Goal: Book appointment/travel/reservation

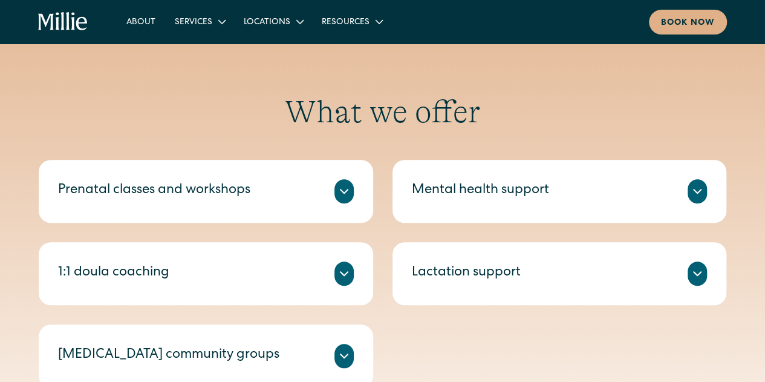
scroll to position [363, 0]
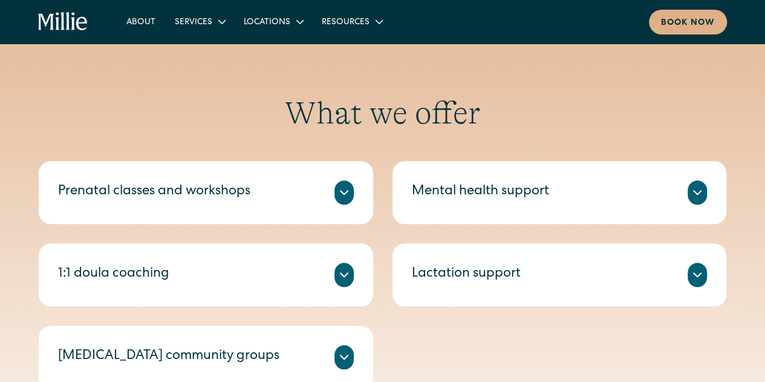
click at [267, 197] on div "Prenatal classes and workshops" at bounding box center [206, 192] width 296 height 24
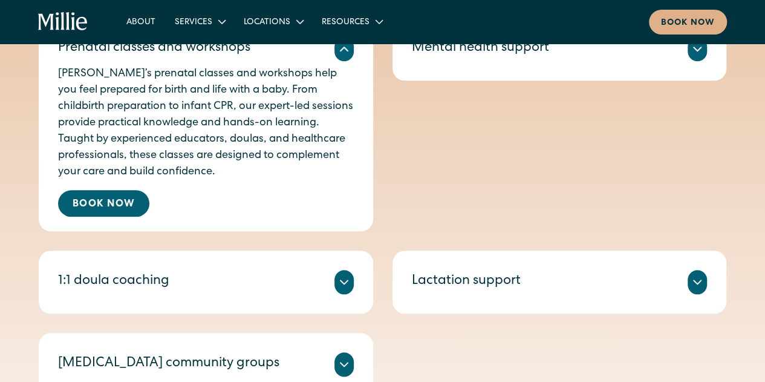
scroll to position [424, 0]
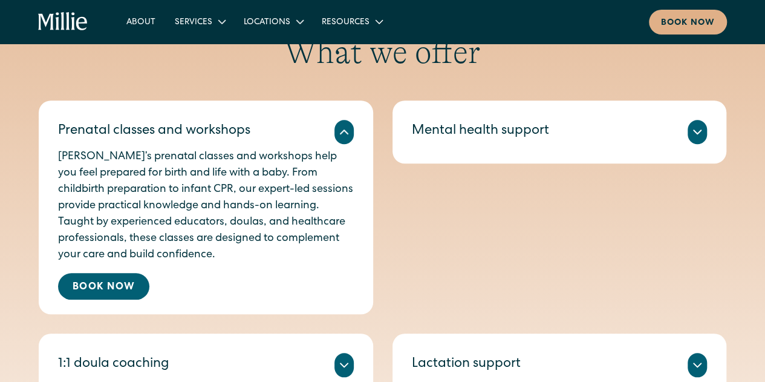
click at [548, 110] on div "Mental health support We offer individual therapy and group sessions led by lic…" at bounding box center [560, 131] width 335 height 63
click at [542, 134] on div "Mental health support" at bounding box center [480, 132] width 137 height 20
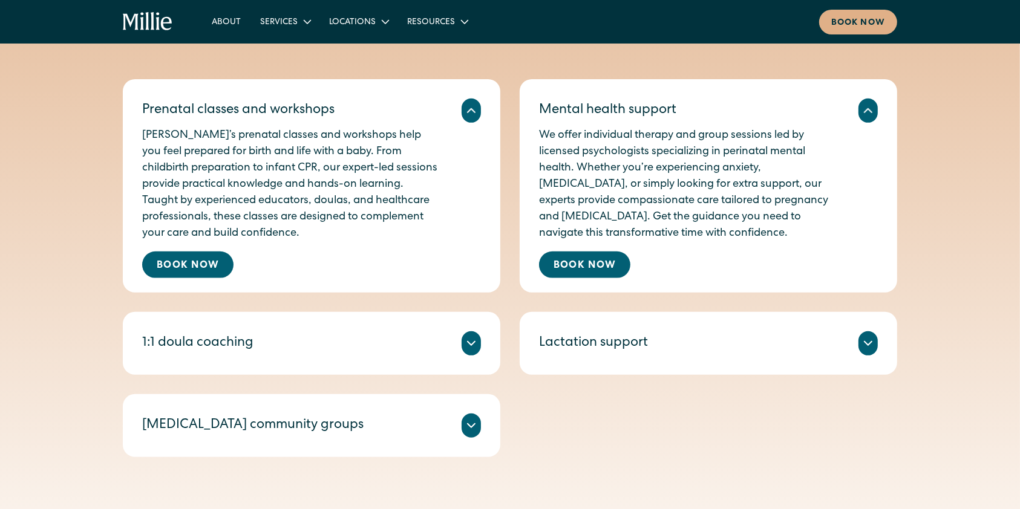
scroll to position [503, 0]
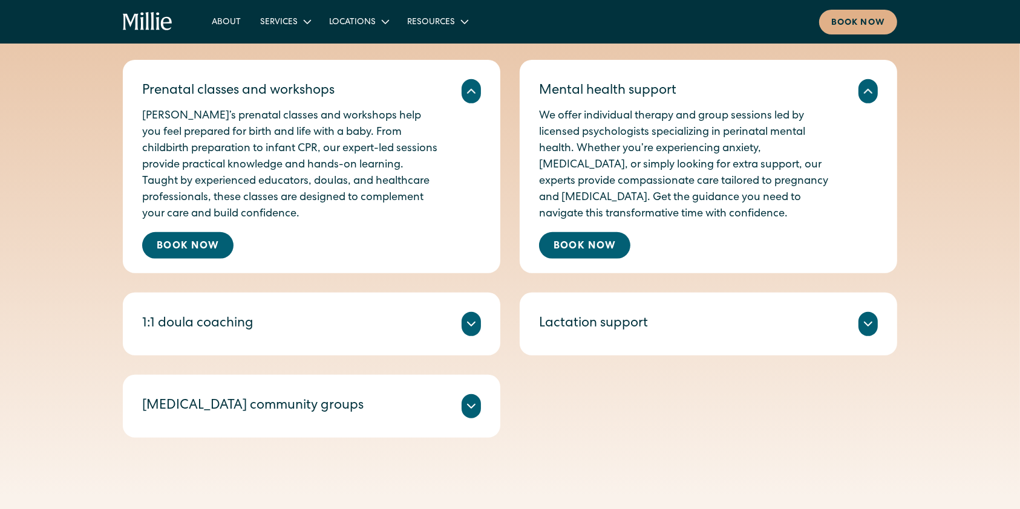
click at [316, 333] on div "1:1 doula coaching" at bounding box center [311, 324] width 339 height 24
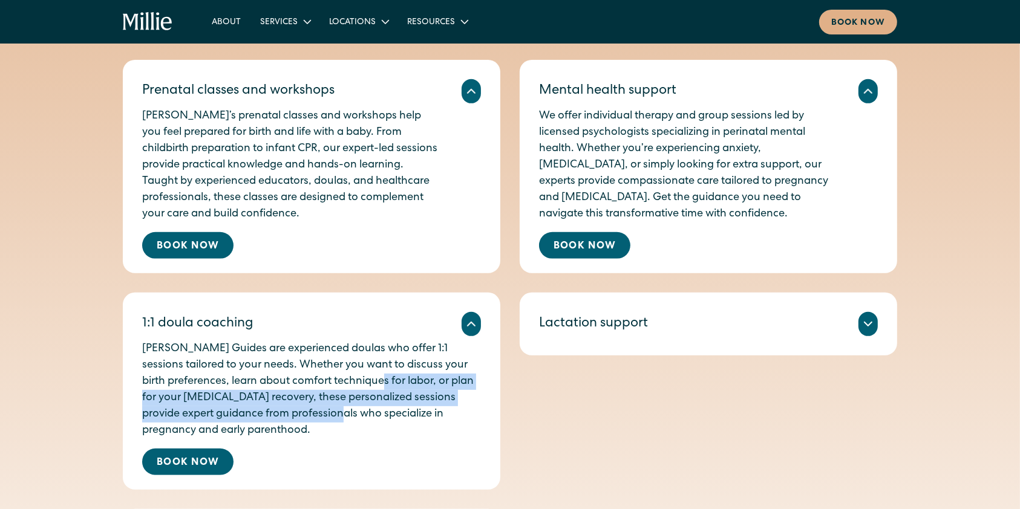
drag, startPoint x: 323, startPoint y: 388, endPoint x: 326, endPoint y: 408, distance: 20.7
click at [326, 381] on p "Millie Guides are experienced doulas who offer 1:1 sessions tailored to your ne…" at bounding box center [311, 390] width 339 height 98
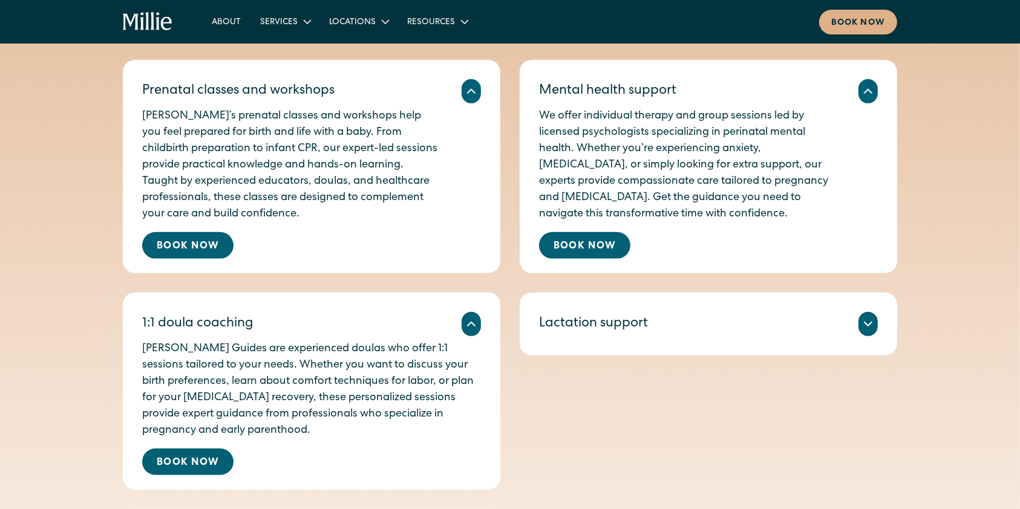
click at [327, 381] on p "Millie Guides are experienced doulas who offer 1:1 sessions tailored to your ne…" at bounding box center [311, 390] width 339 height 98
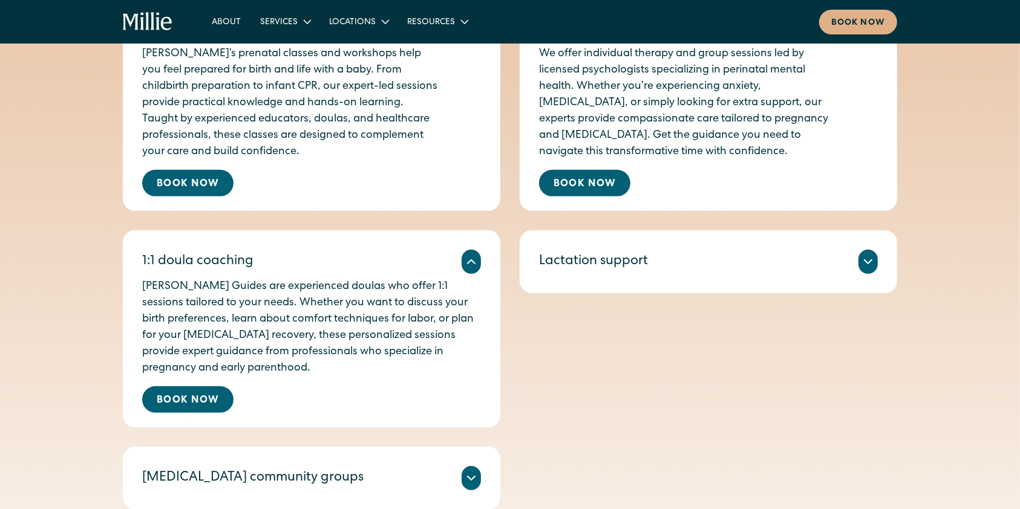
scroll to position [585, 0]
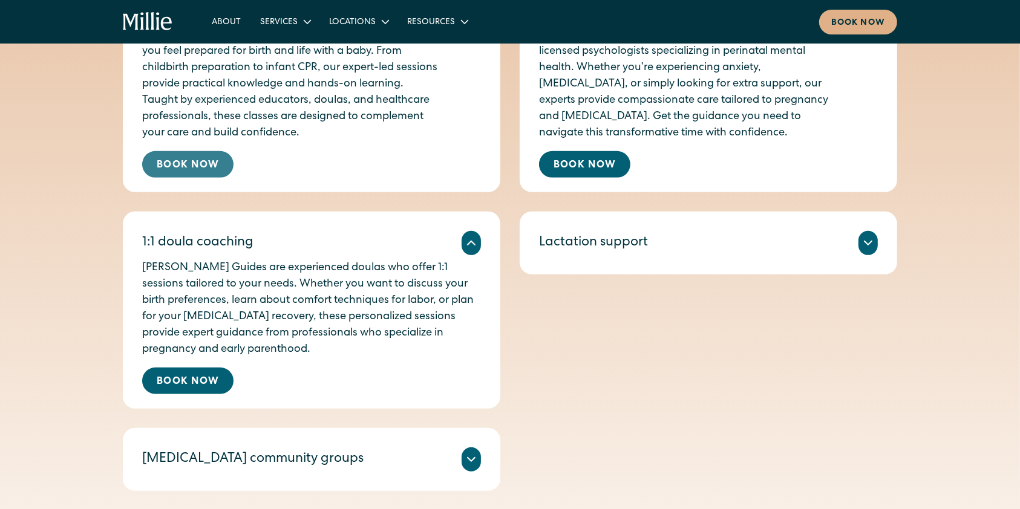
click at [201, 172] on link "Book Now" at bounding box center [187, 164] width 91 height 27
click at [765, 247] on icon at bounding box center [868, 243] width 15 height 15
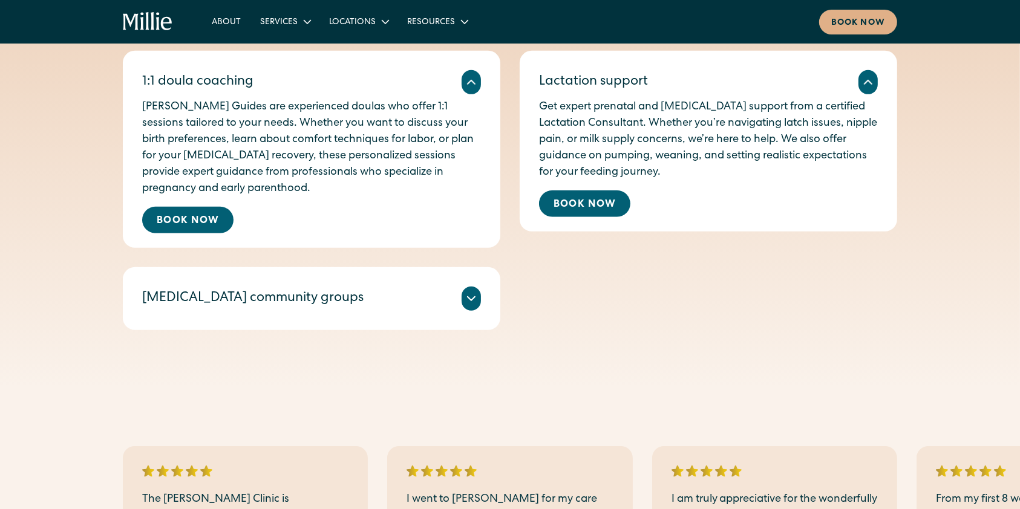
scroll to position [827, 0]
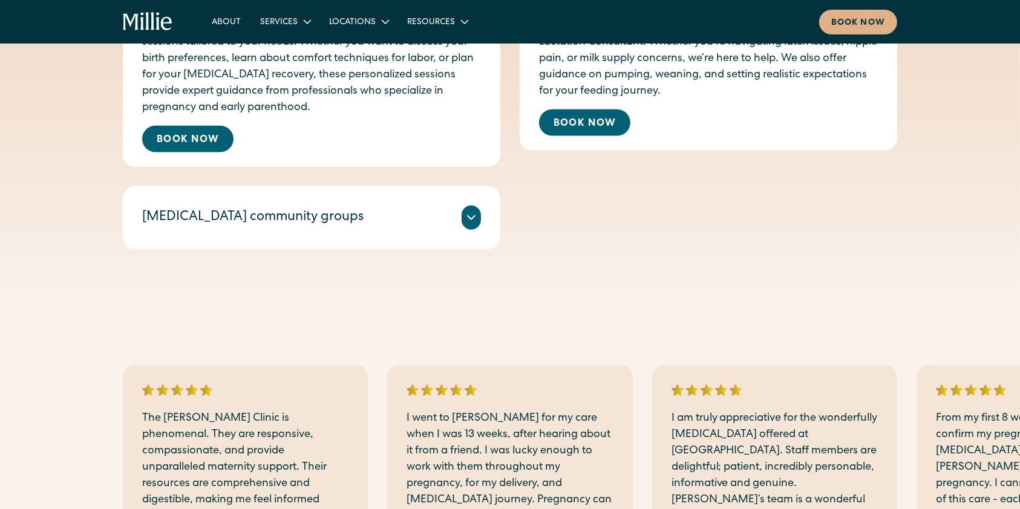
click at [467, 215] on icon at bounding box center [471, 218] width 15 height 15
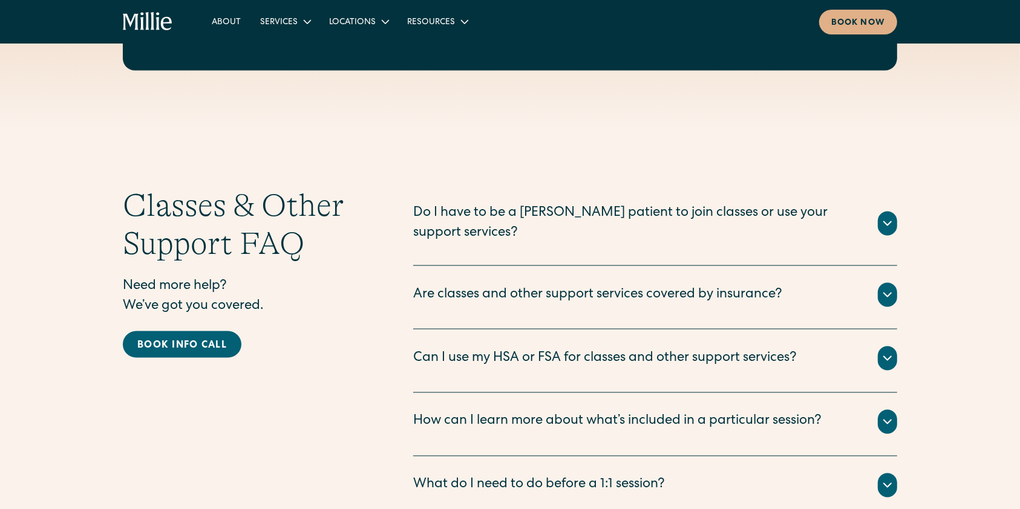
scroll to position [1956, 0]
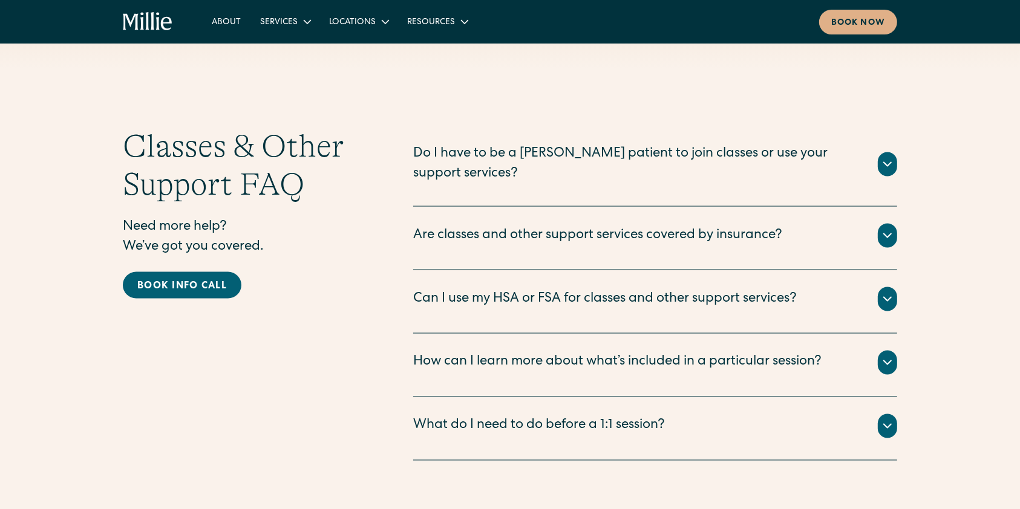
click at [551, 232] on div "Are classes and other support services covered by insurance? In-clinic lactatio…" at bounding box center [655, 239] width 484 height 64
click at [552, 226] on div "Are classes and other support services covered by insurance?" at bounding box center [597, 236] width 369 height 20
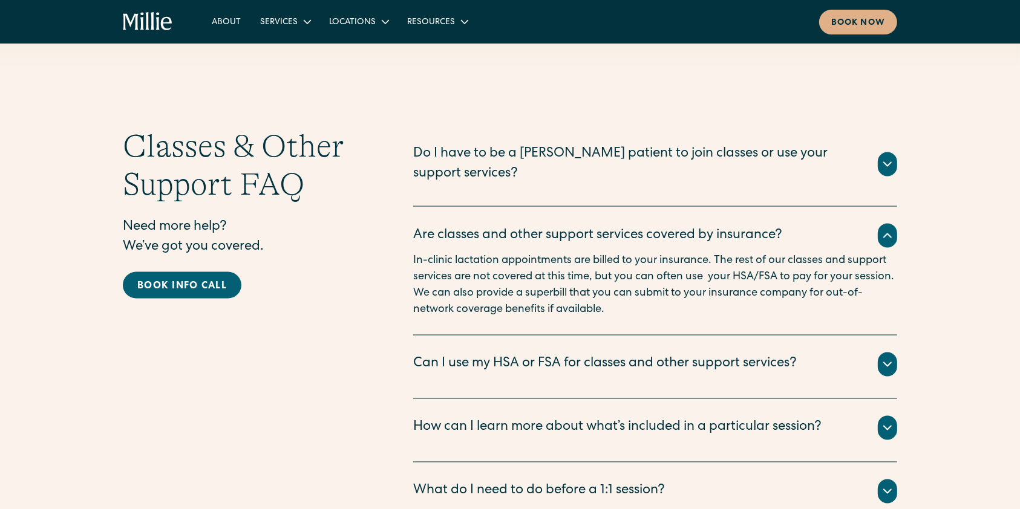
click at [765, 358] on icon at bounding box center [887, 365] width 15 height 15
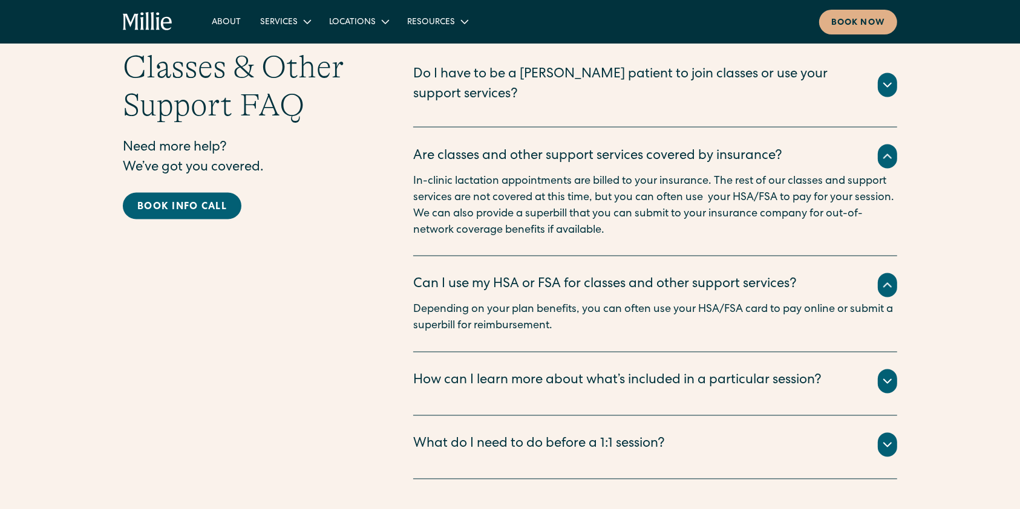
scroll to position [2117, 0]
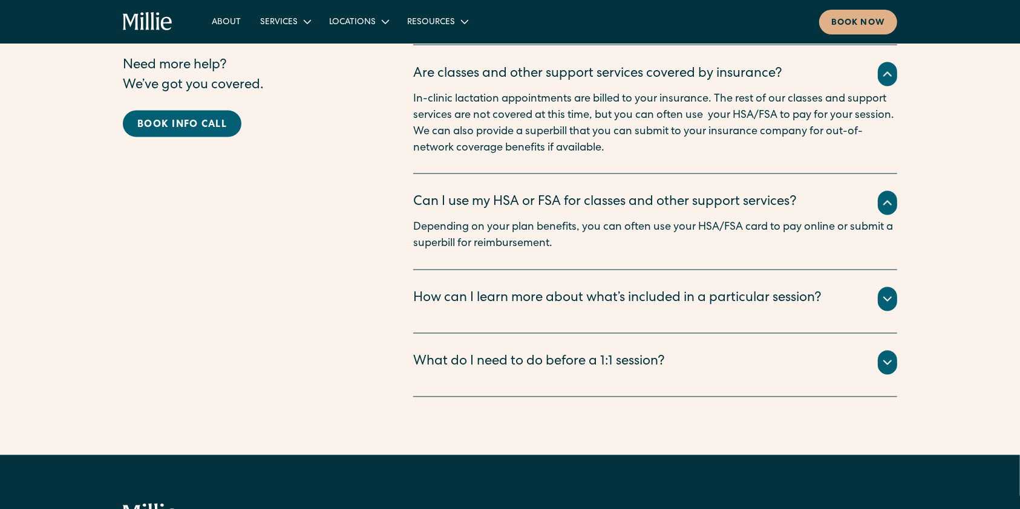
click at [765, 270] on div "How can I learn more about what’s included in a particular session? When you go…" at bounding box center [655, 302] width 484 height 64
click at [765, 287] on div "How can I learn more about what’s included in a particular session?" at bounding box center [655, 299] width 484 height 24
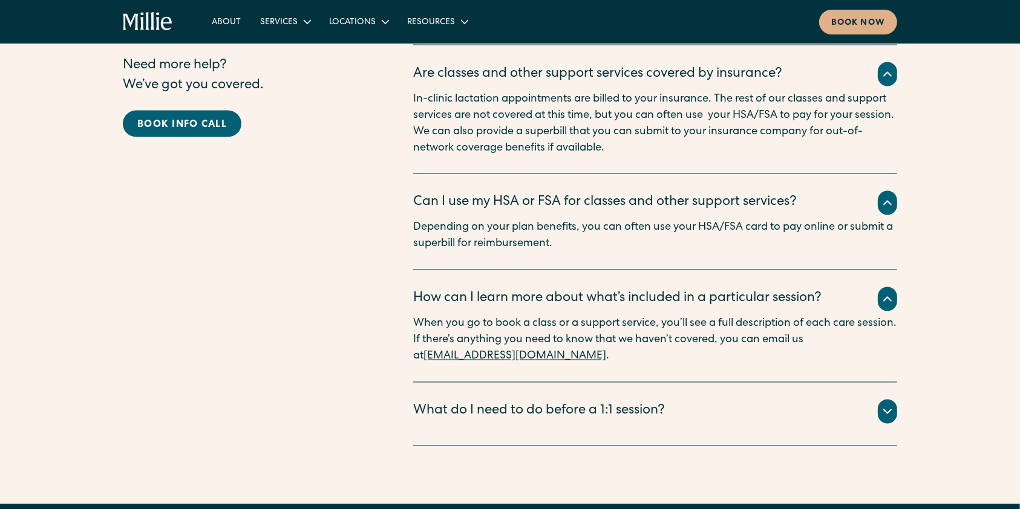
click at [765, 381] on icon at bounding box center [887, 412] width 15 height 15
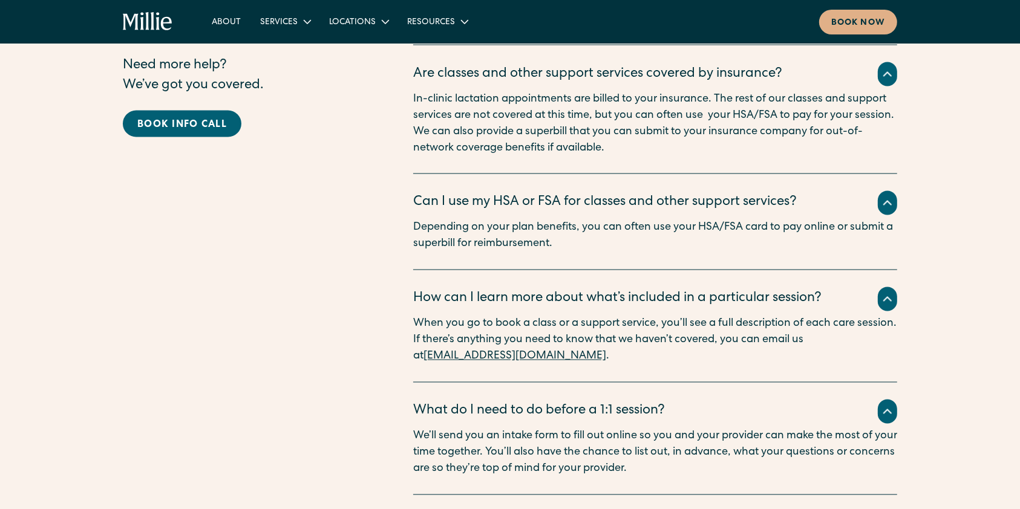
scroll to position [1875, 0]
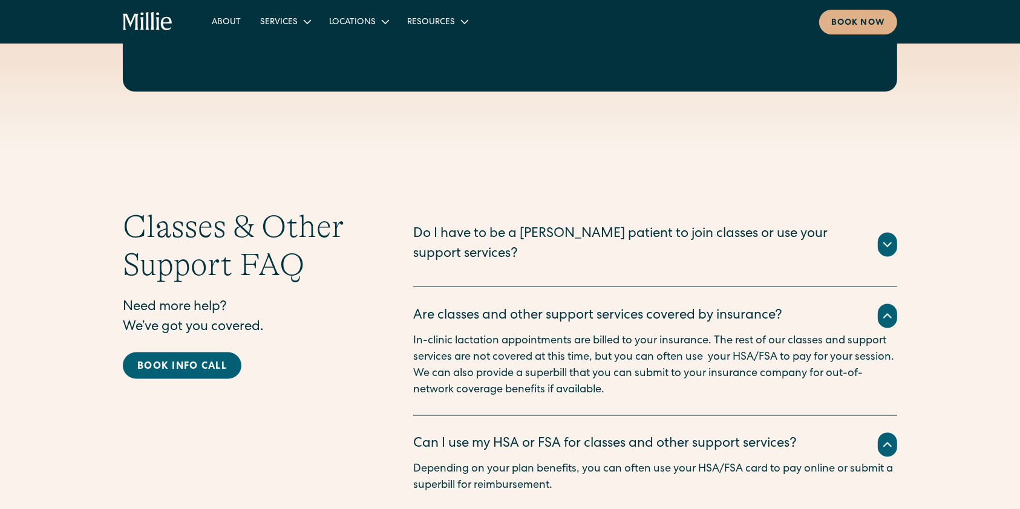
click at [765, 238] on icon at bounding box center [887, 245] width 15 height 15
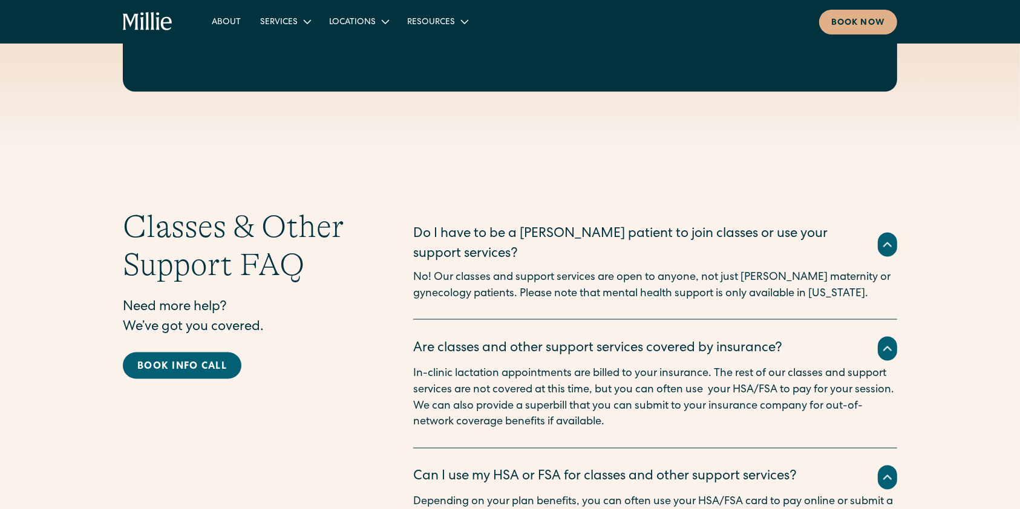
click at [765, 270] on p "No! Our classes and support services are open to anyone, not just Millie matern…" at bounding box center [655, 286] width 484 height 33
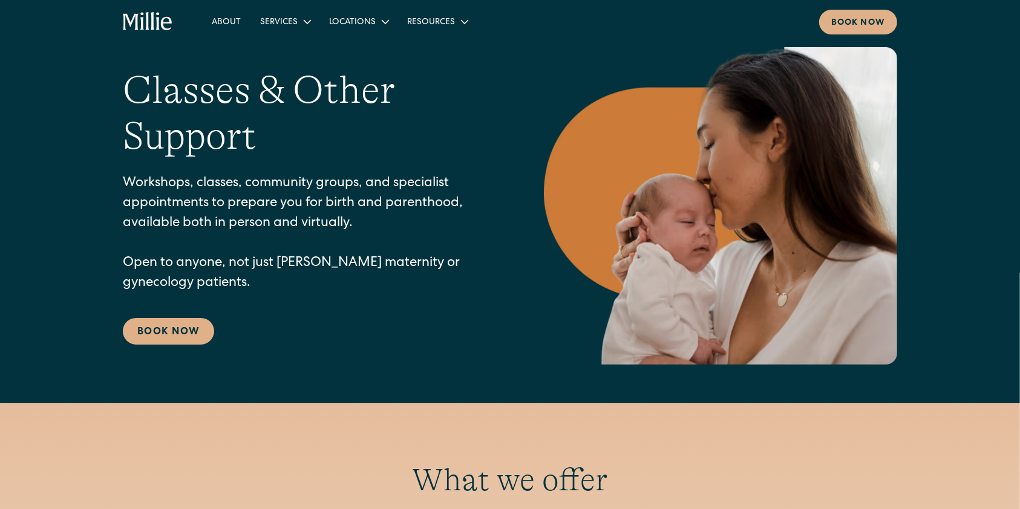
scroll to position [0, 0]
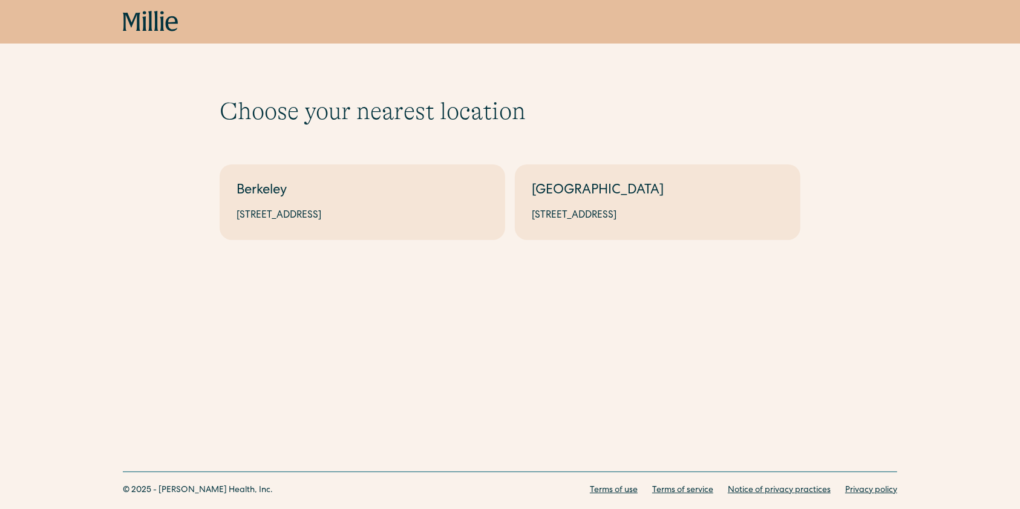
click at [329, 223] on link "Berkeley 2999 Regent St, Suite 524, Berkeley, CA 94705" at bounding box center [363, 203] width 286 height 76
